Goal: Transaction & Acquisition: Book appointment/travel/reservation

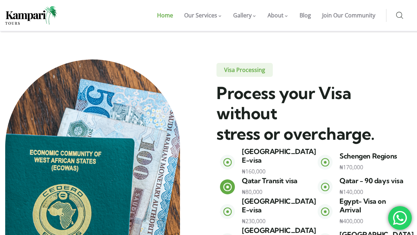
scroll to position [739, 0]
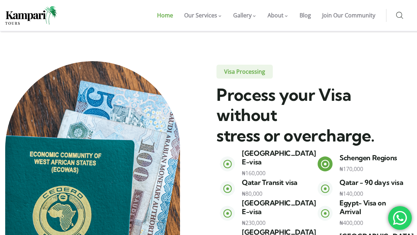
click at [325, 159] on icon at bounding box center [324, 163] width 9 height 9
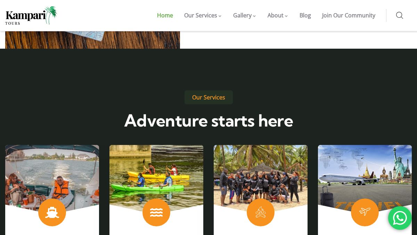
scroll to position [1073, 0]
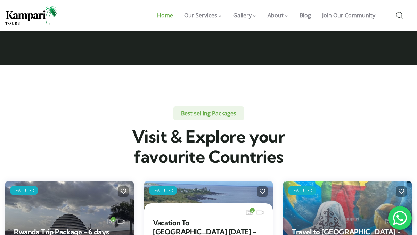
scroll to position [1482, 0]
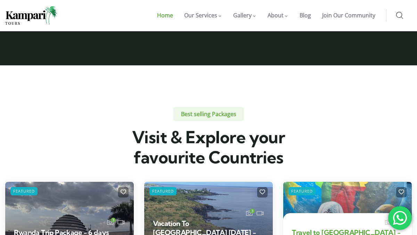
click at [374, 228] on link "Travel to [GEOGRAPHIC_DATA] - 5 days Package" at bounding box center [346, 237] width 108 height 18
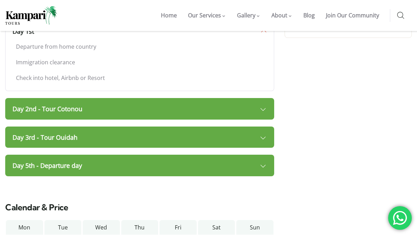
scroll to position [574, 0]
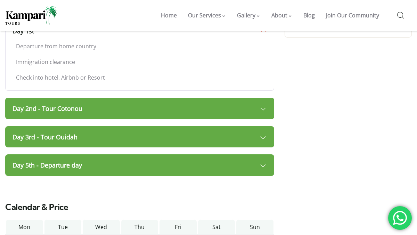
click at [260, 113] on link "Day 2nd - Tour Cotonou" at bounding box center [139, 109] width 269 height 22
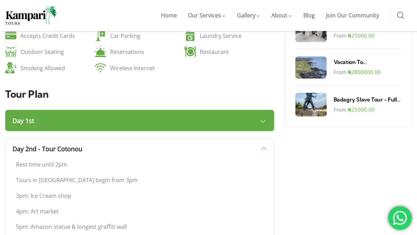
scroll to position [483, 0]
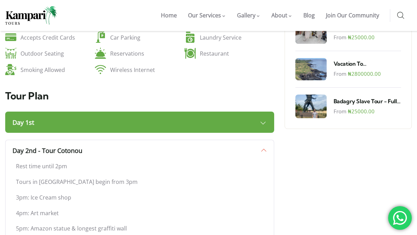
click at [247, 122] on link "Day 1st" at bounding box center [139, 122] width 269 height 22
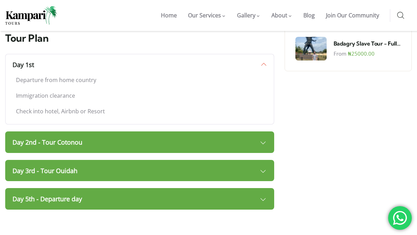
scroll to position [547, 0]
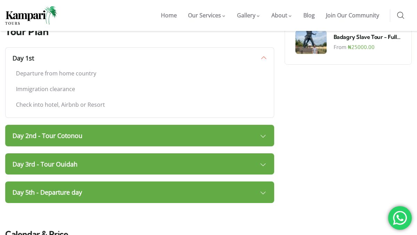
click at [243, 142] on link "Day 2nd - Tour Cotonou" at bounding box center [139, 136] width 269 height 22
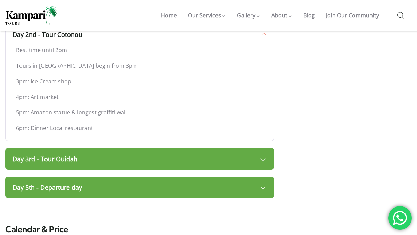
scroll to position [600, 0]
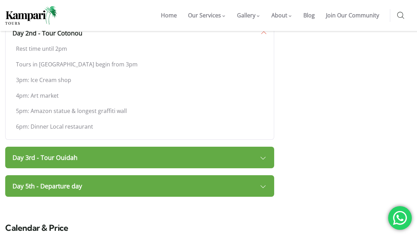
click at [244, 164] on link "Day 3rd - Tour Ouidah" at bounding box center [139, 157] width 269 height 22
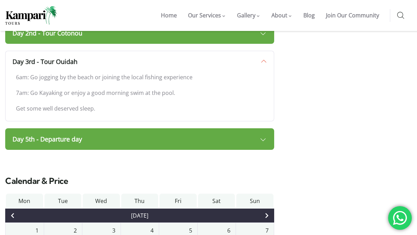
click at [242, 139] on link "Day 5th - Departure day" at bounding box center [139, 139] width 269 height 22
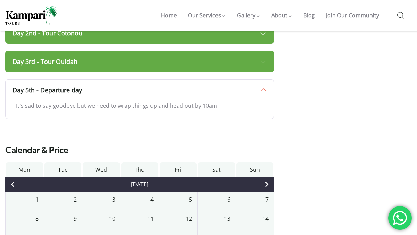
click at [261, 61] on link "Day 3rd - Tour Ouidah" at bounding box center [139, 62] width 269 height 22
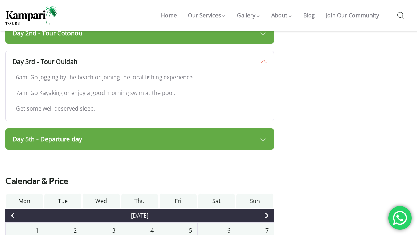
click at [266, 37] on link "Day 2nd - Tour Cotonou" at bounding box center [139, 33] width 269 height 22
